Goal: Transaction & Acquisition: Book appointment/travel/reservation

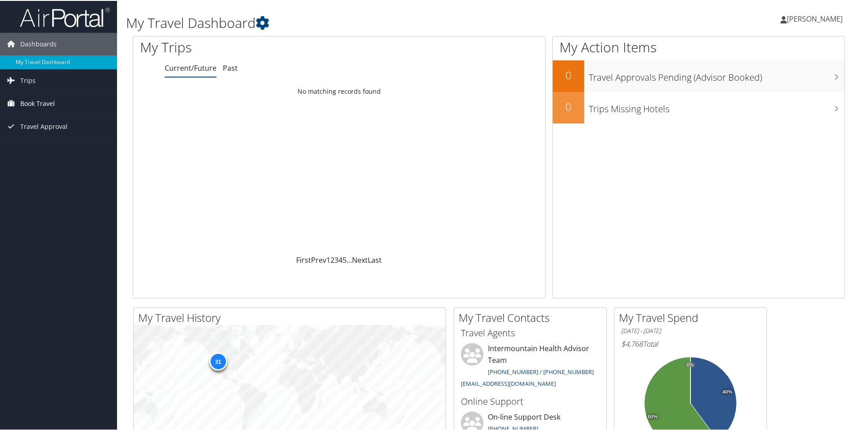
click at [45, 104] on span "Book Travel" at bounding box center [37, 102] width 35 height 23
click at [54, 147] on link "Book/Manage Online Trips" at bounding box center [58, 148] width 117 height 14
